Goal: Task Accomplishment & Management: Complete application form

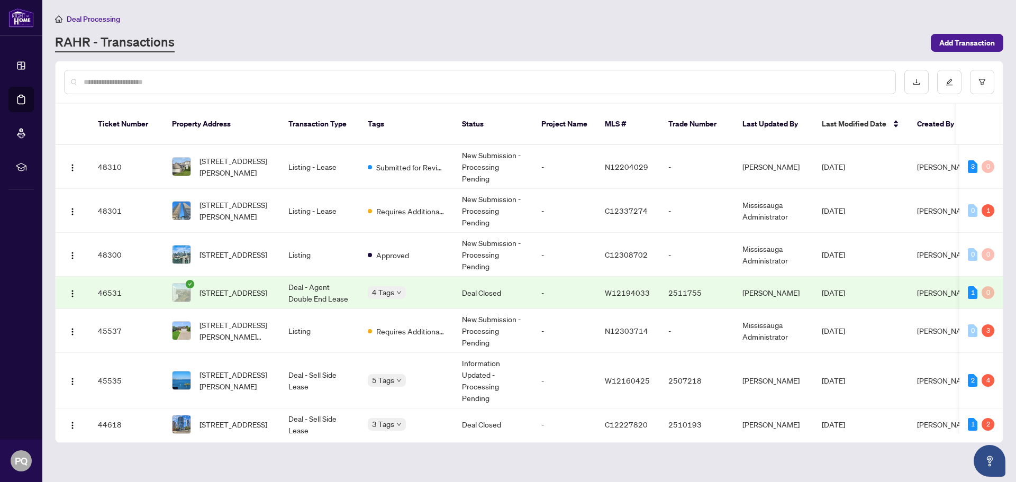
click at [125, 83] on input "text" at bounding box center [485, 82] width 803 height 12
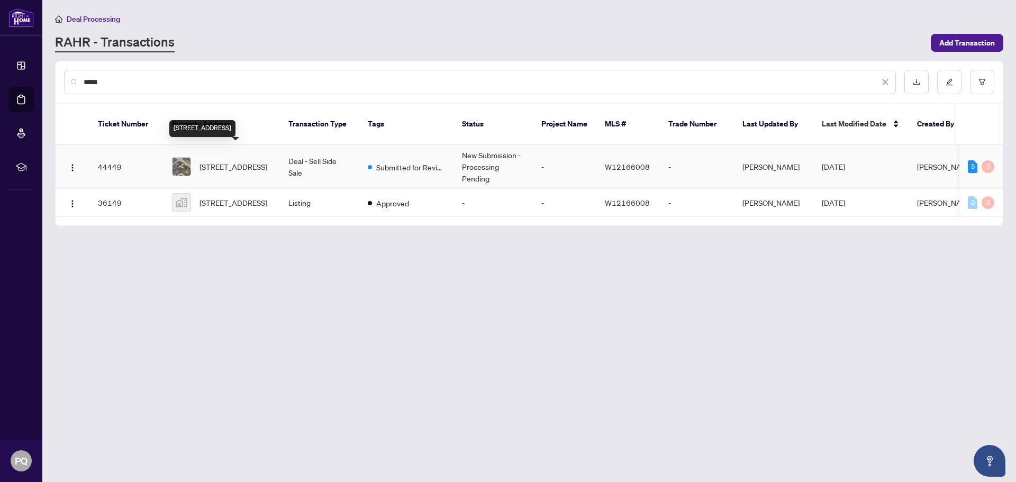
type input "*****"
click at [231, 161] on span "[STREET_ADDRESS]" at bounding box center [234, 167] width 68 height 12
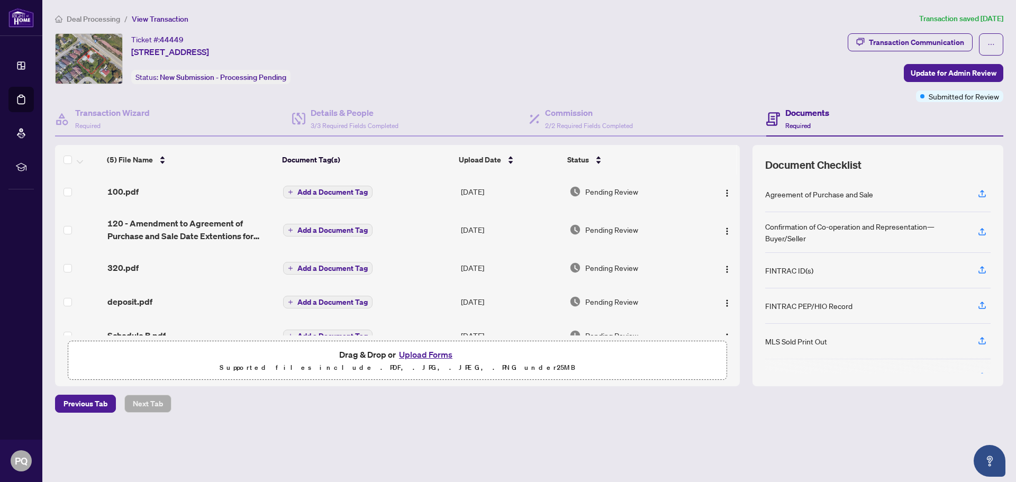
click at [432, 351] on button "Upload Forms" at bounding box center [426, 355] width 60 height 14
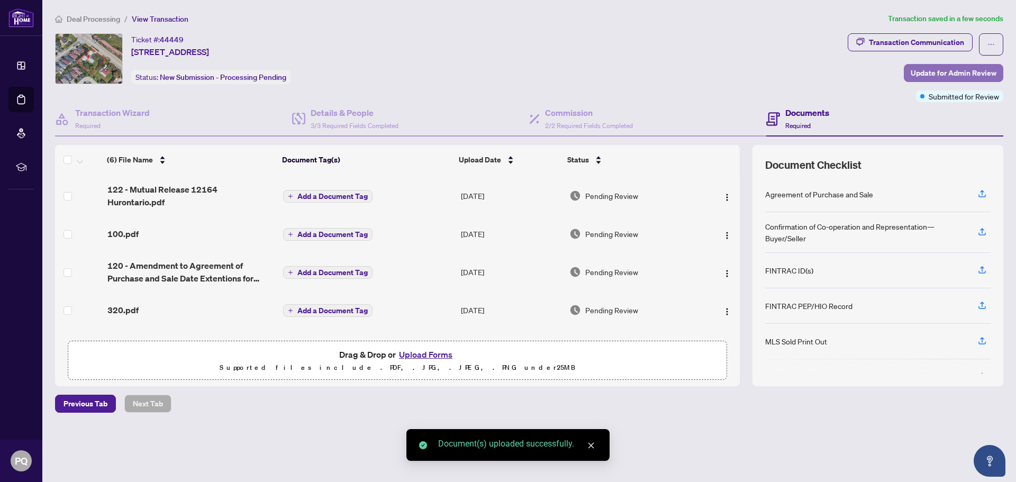
click at [945, 72] on span "Update for Admin Review" at bounding box center [954, 73] width 86 height 17
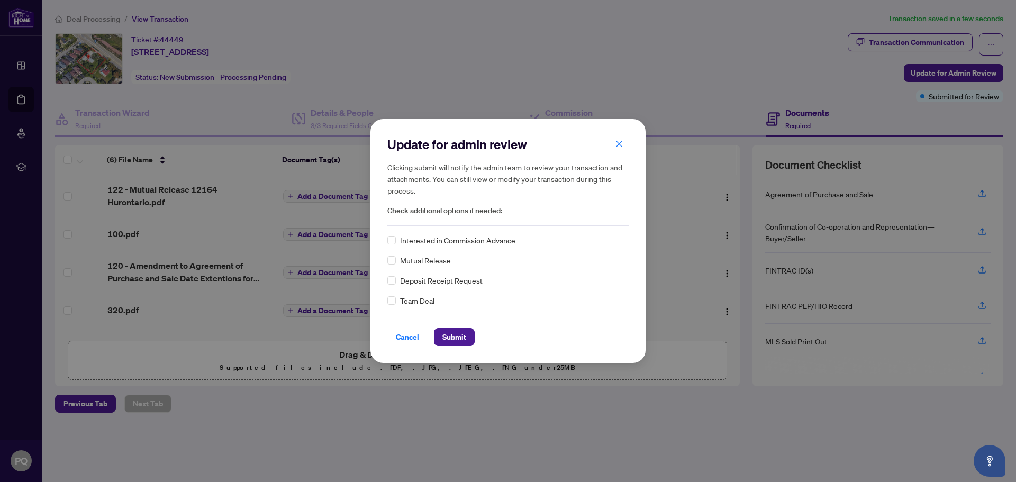
click at [382, 259] on div "Update for admin review Clicking submit will notify the admin team to review yo…" at bounding box center [508, 241] width 275 height 244
click at [397, 262] on div "Mutual Release" at bounding box center [507, 261] width 241 height 12
click at [445, 338] on span "Submit" at bounding box center [455, 337] width 24 height 17
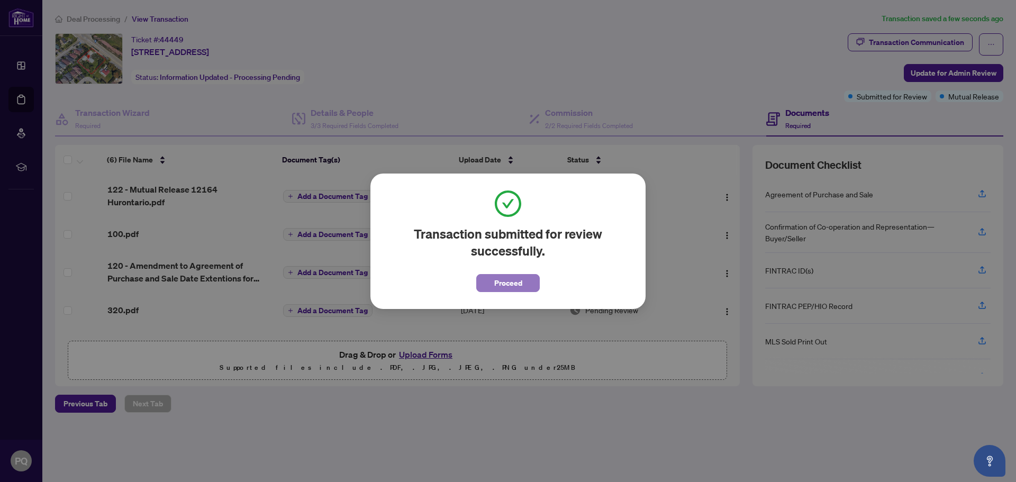
click at [511, 282] on span "Proceed" at bounding box center [508, 283] width 28 height 17
